Goal: Task Accomplishment & Management: Use online tool/utility

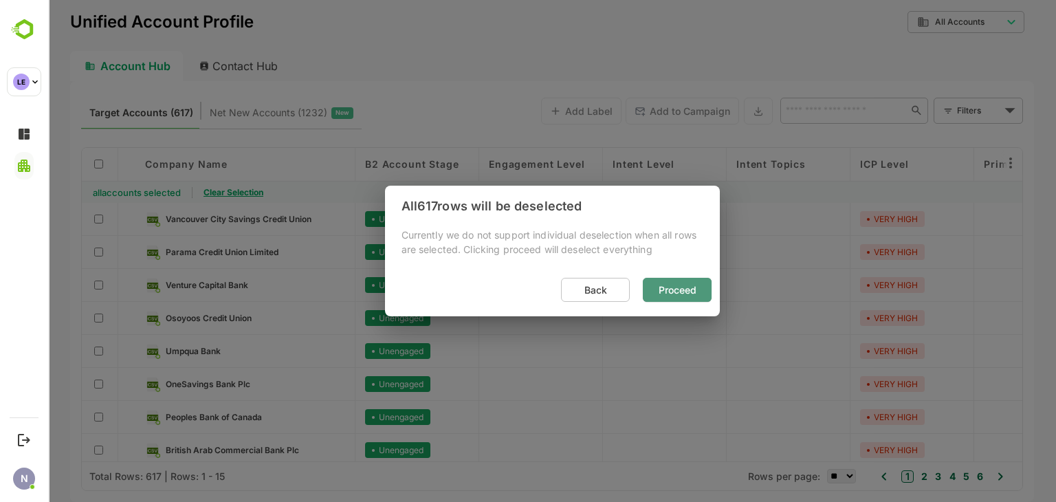
click at [680, 294] on span "Proceed" at bounding box center [677, 290] width 47 height 18
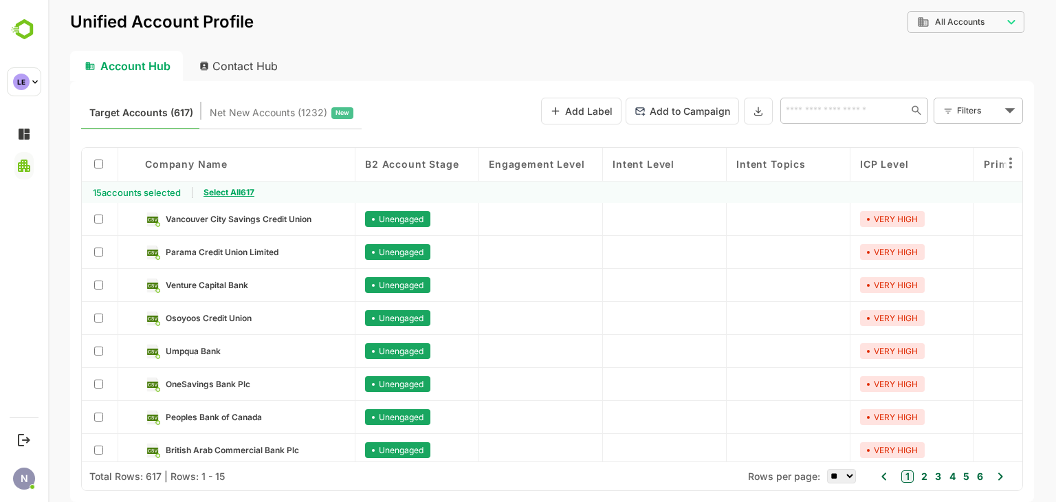
click at [246, 192] on span "Select All 617" at bounding box center [229, 192] width 51 height 10
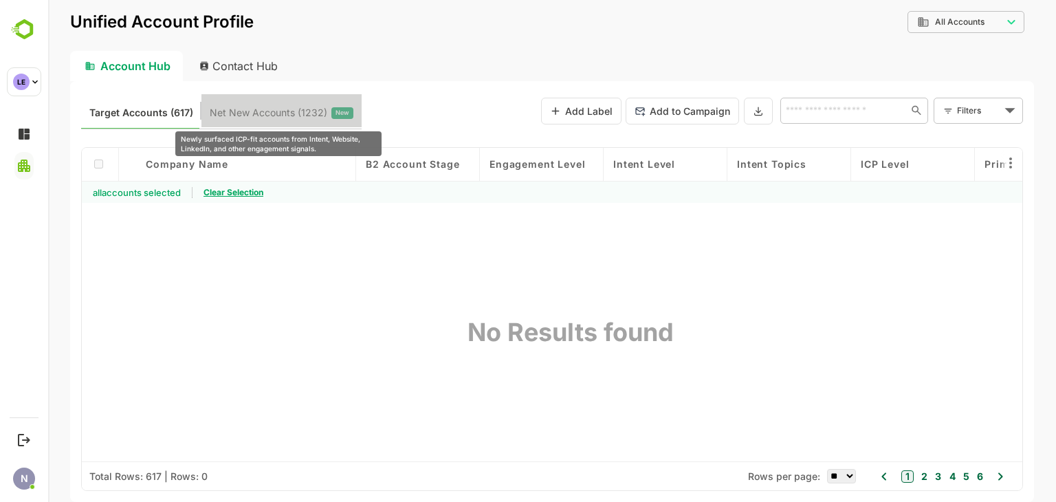
click at [292, 110] on span "Net New Accounts ( 1232 )" at bounding box center [269, 113] width 118 height 18
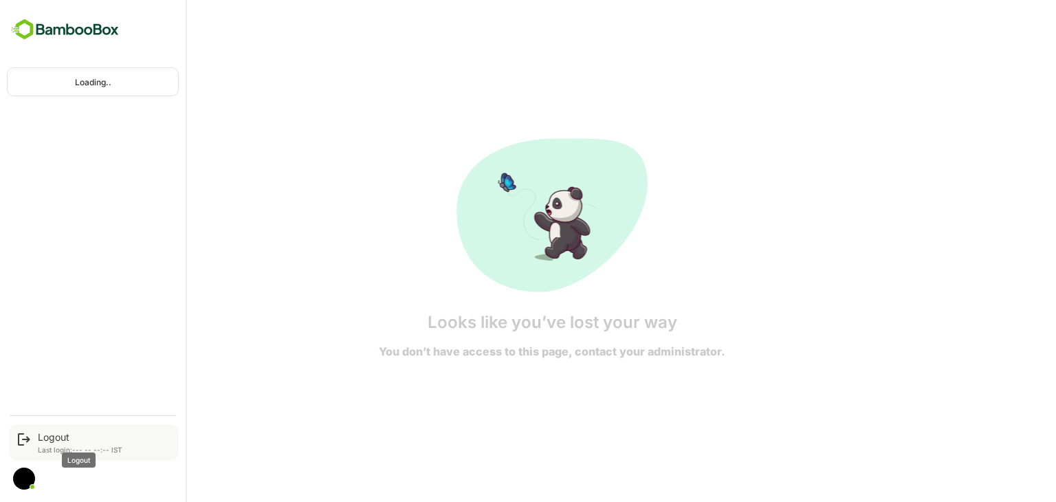
click at [85, 441] on div "Logout" at bounding box center [80, 437] width 85 height 12
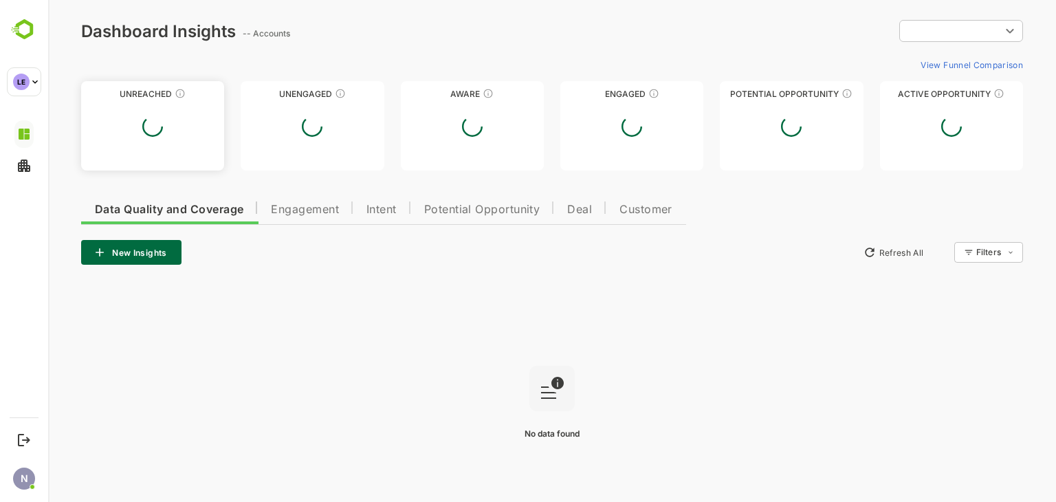
type input "**********"
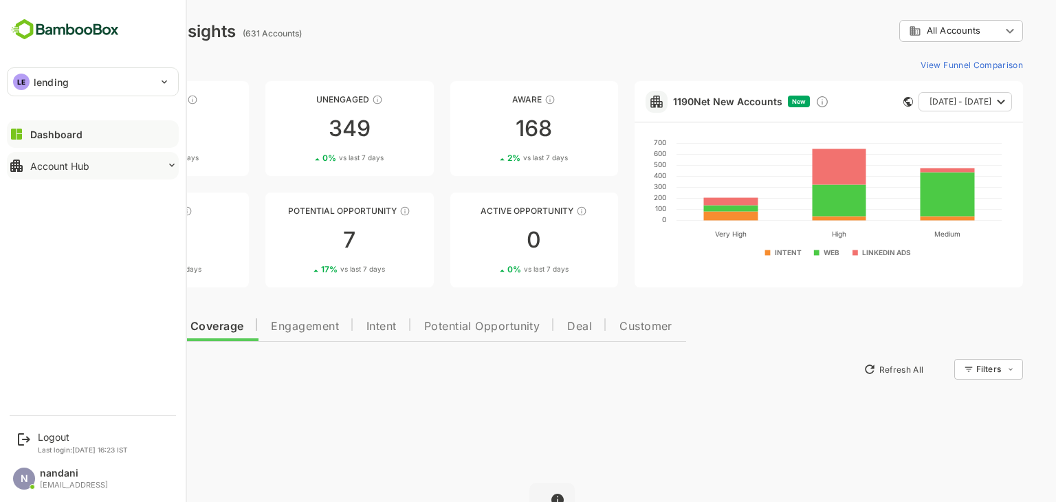
click at [58, 169] on div "Account Hub" at bounding box center [59, 166] width 59 height 12
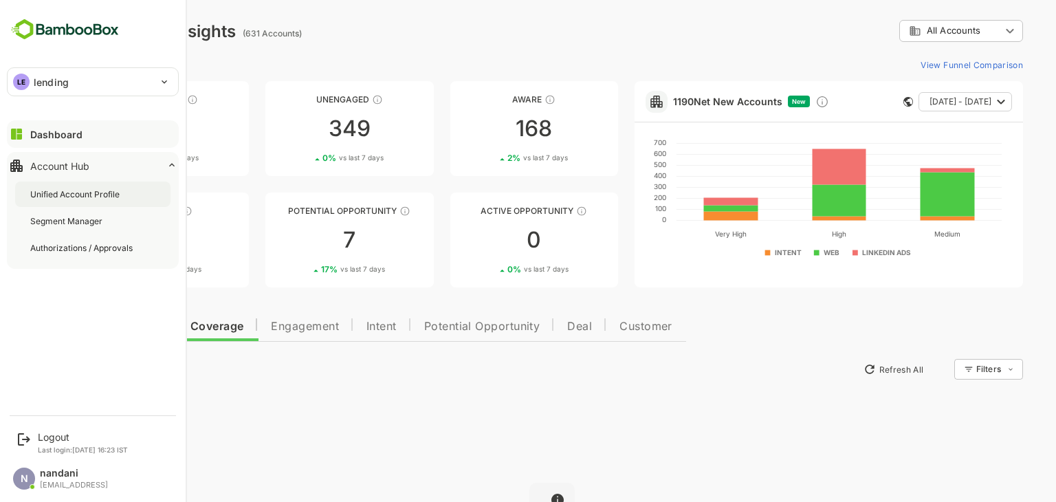
click at [62, 192] on div "Unified Account Profile" at bounding box center [76, 194] width 92 height 12
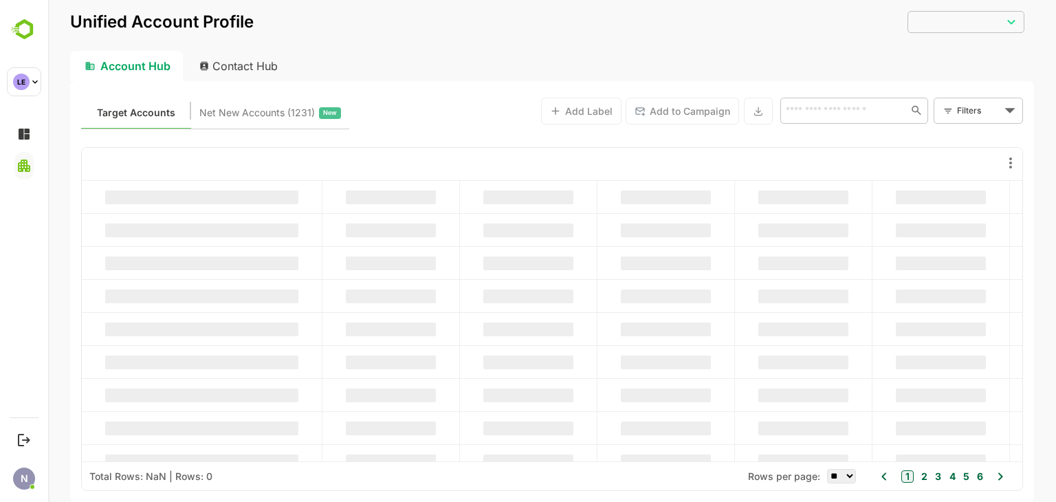
type input "**********"
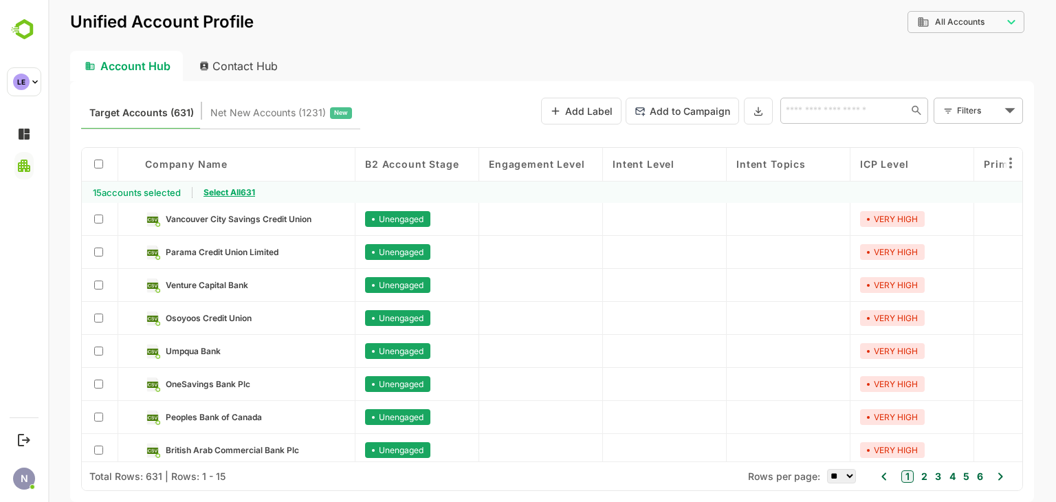
click at [234, 193] on span "Select All 631" at bounding box center [230, 192] width 52 height 10
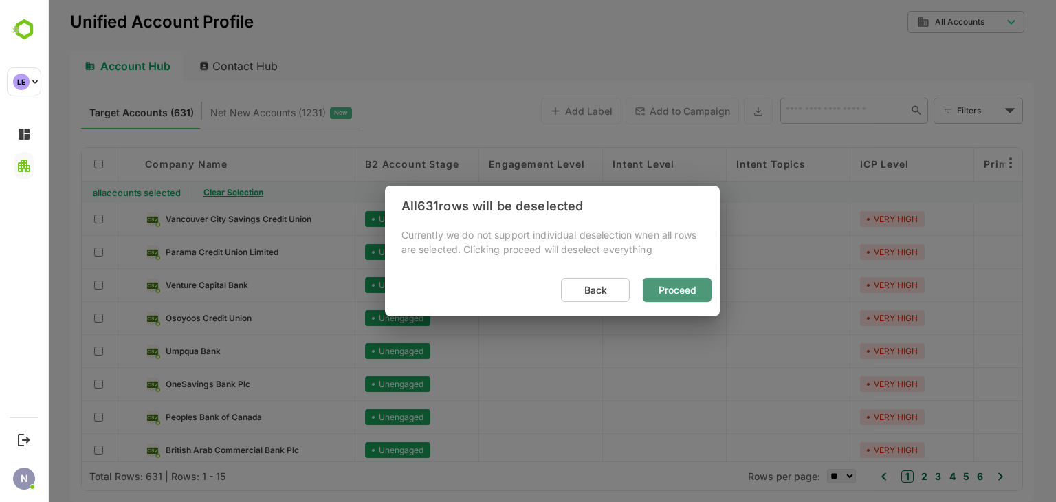
click at [680, 290] on span "Proceed" at bounding box center [677, 290] width 47 height 18
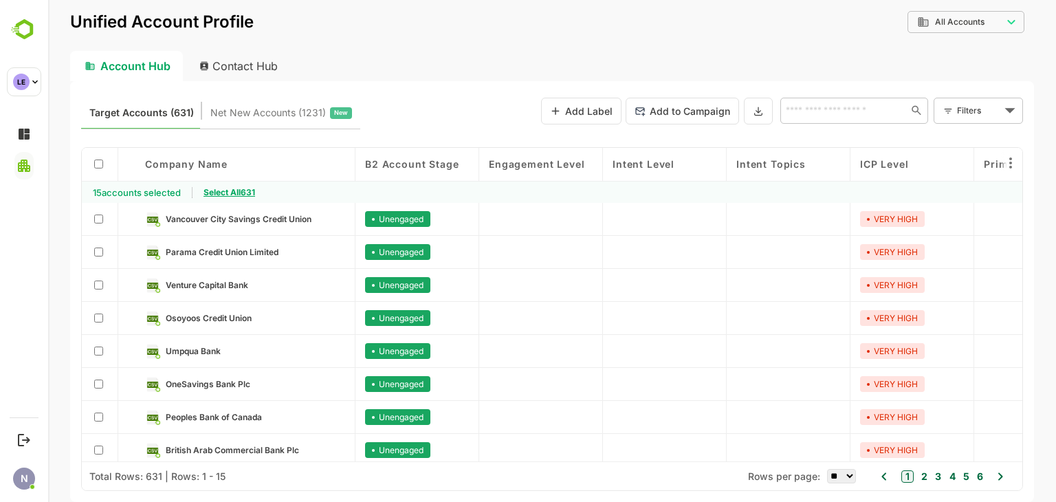
click at [237, 195] on span "Select All 631" at bounding box center [230, 192] width 52 height 10
click at [757, 119] on button at bounding box center [758, 111] width 29 height 27
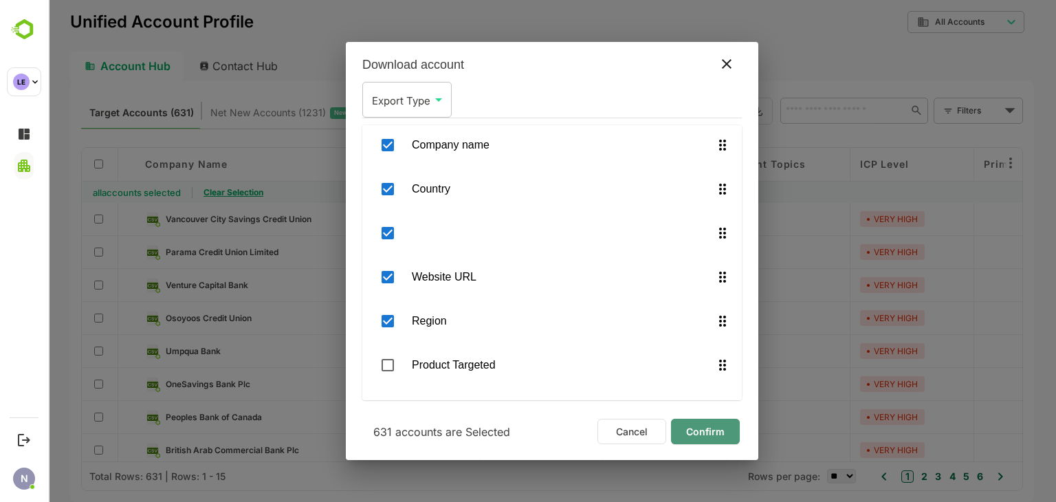
click at [717, 433] on span "Confirm" at bounding box center [705, 432] width 47 height 18
